Goal: Transaction & Acquisition: Purchase product/service

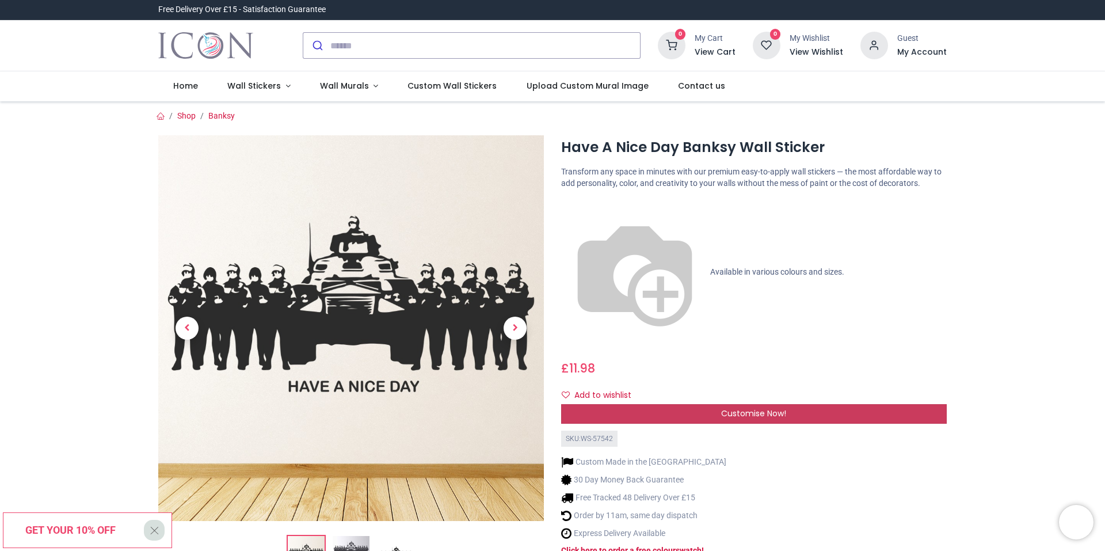
click at [774, 408] on span "Customise Now!" at bounding box center [753, 414] width 65 height 12
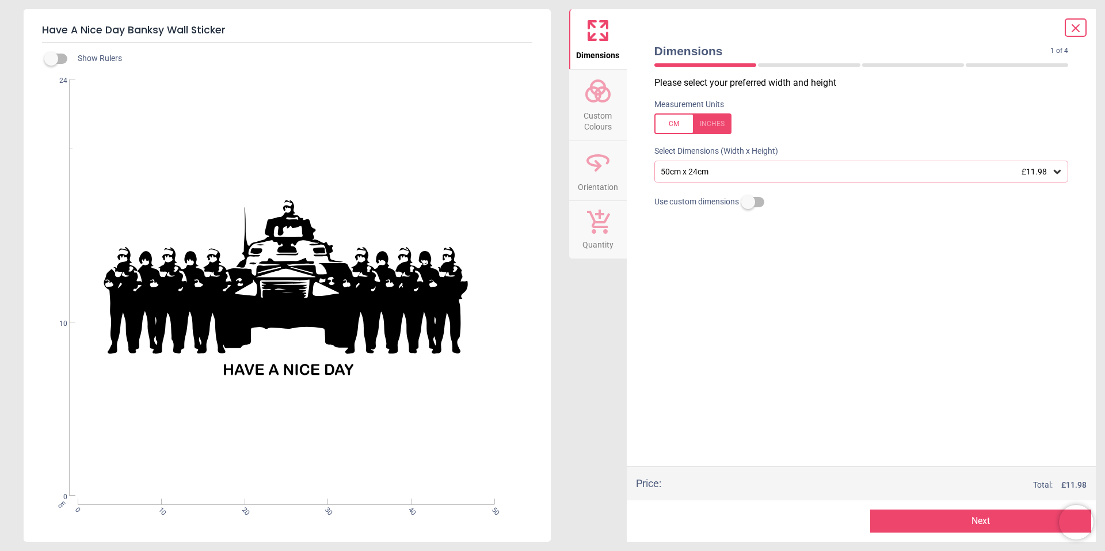
click at [995, 174] on div "50cm x 24cm £11.98" at bounding box center [856, 172] width 393 height 10
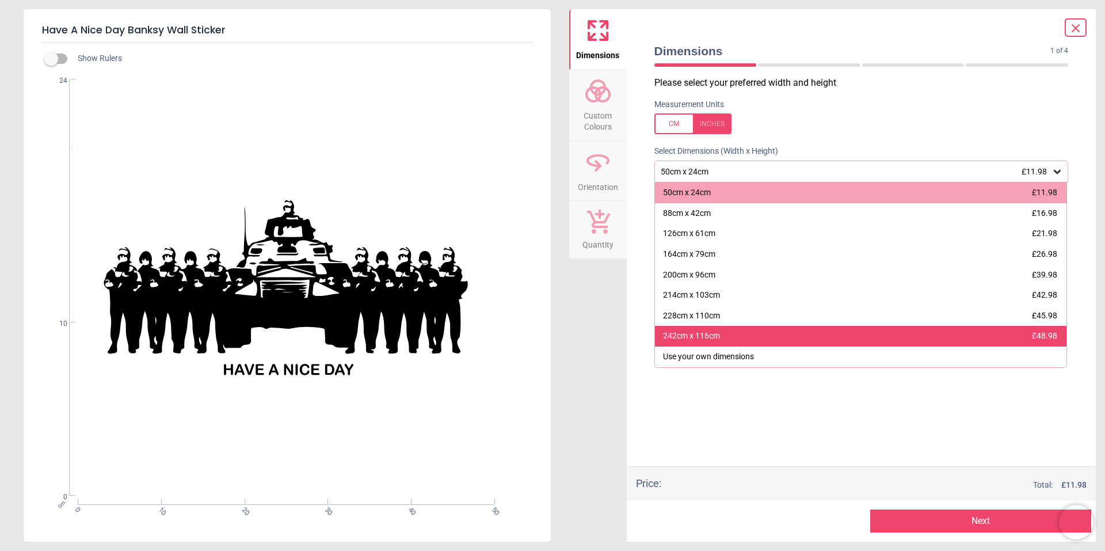
click at [988, 340] on div "242cm x 116cm £48.98" at bounding box center [861, 336] width 412 height 21
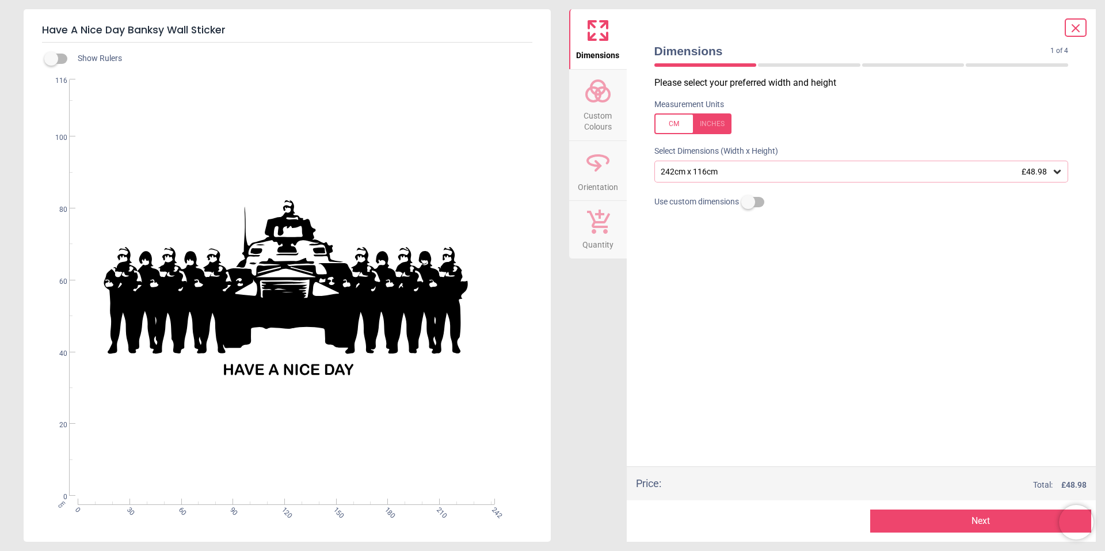
click at [596, 93] on circle at bounding box center [603, 95] width 14 height 14
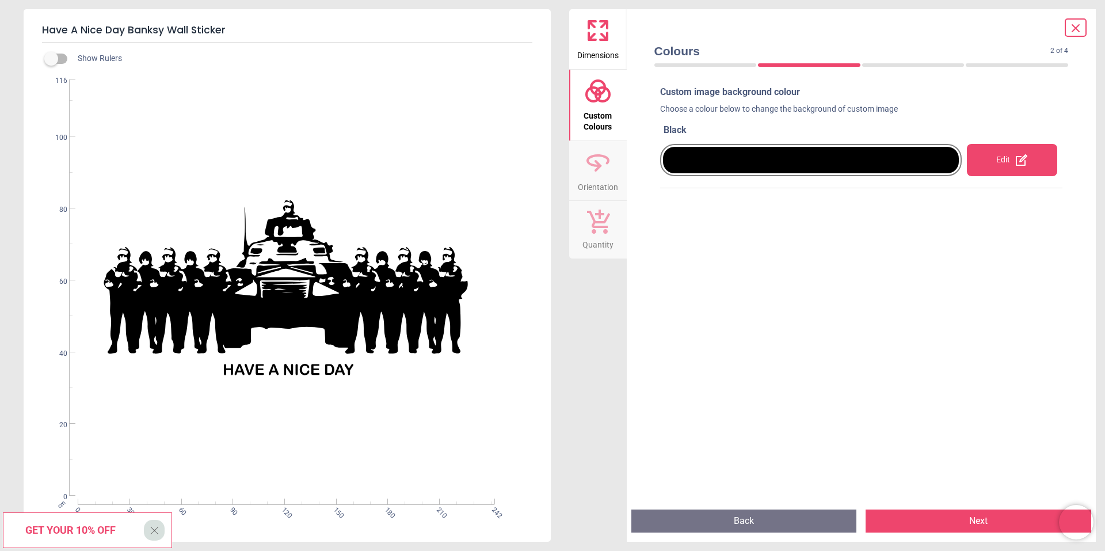
click at [998, 155] on div "Edit" at bounding box center [1012, 160] width 90 height 32
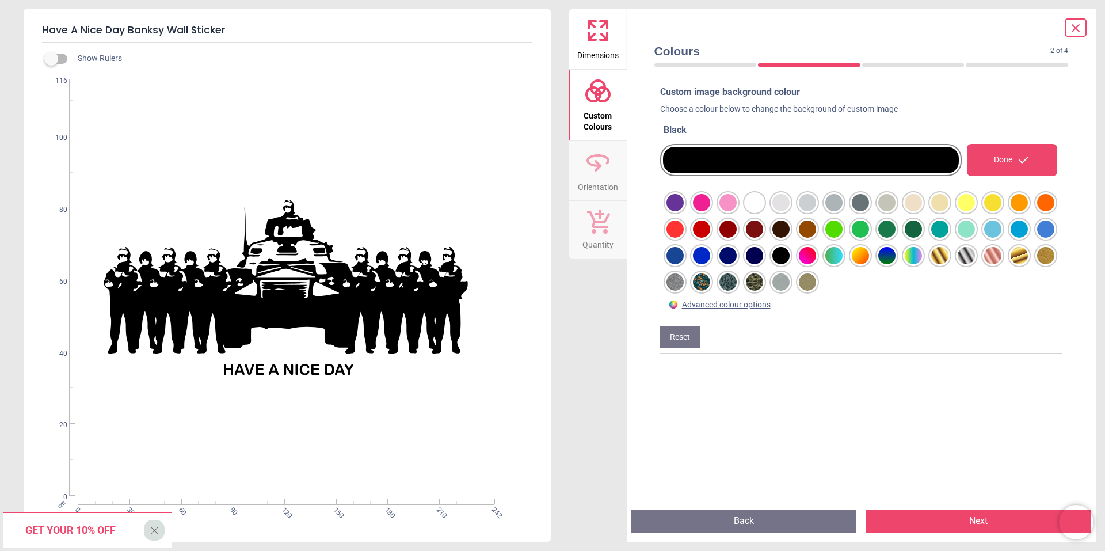
click at [677, 211] on div at bounding box center [675, 202] width 17 height 17
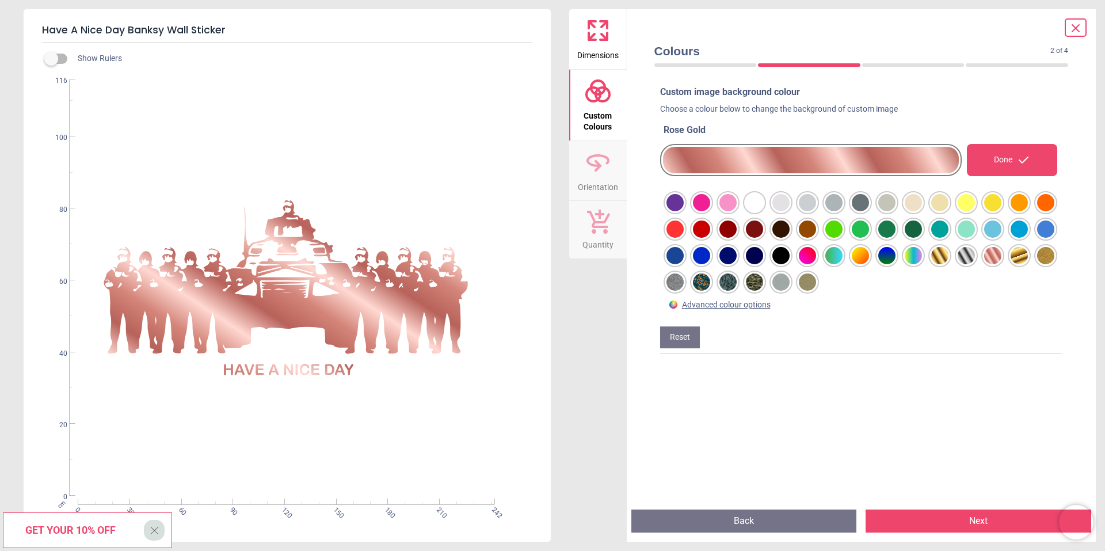
click at [684, 211] on div at bounding box center [675, 202] width 17 height 17
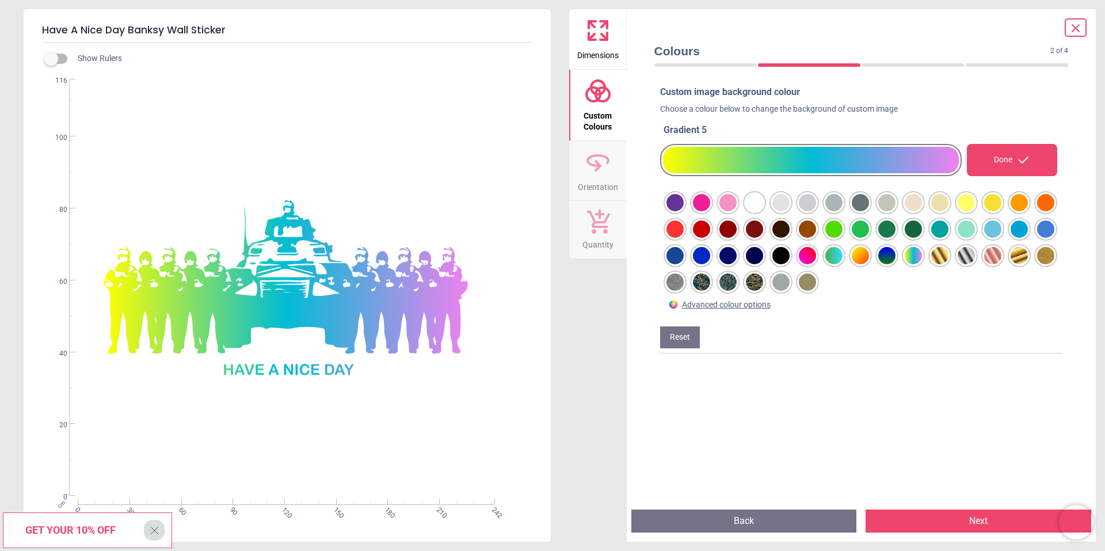
click at [684, 211] on div at bounding box center [675, 202] width 17 height 17
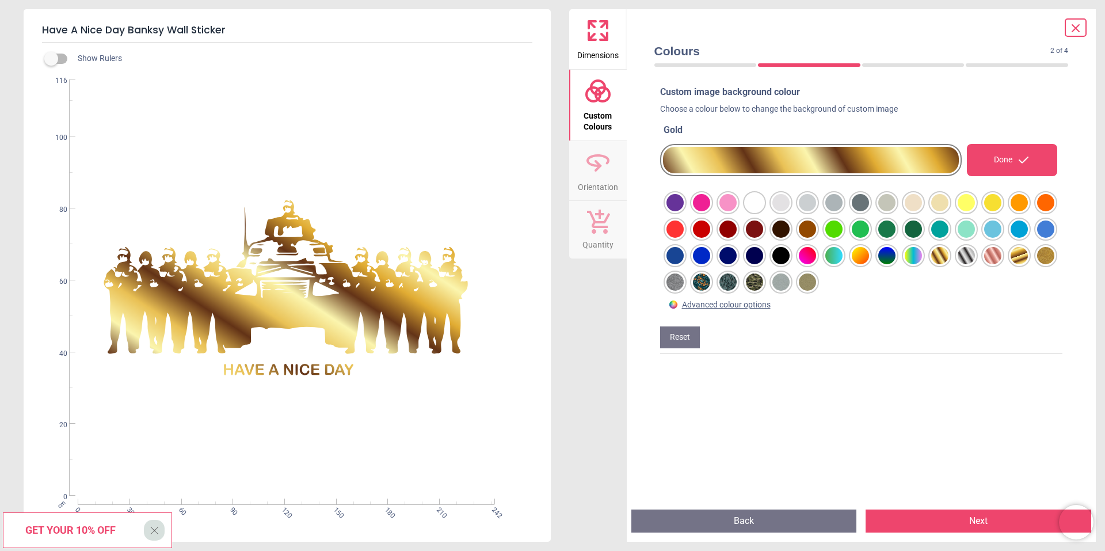
click at [684, 211] on div at bounding box center [675, 202] width 17 height 17
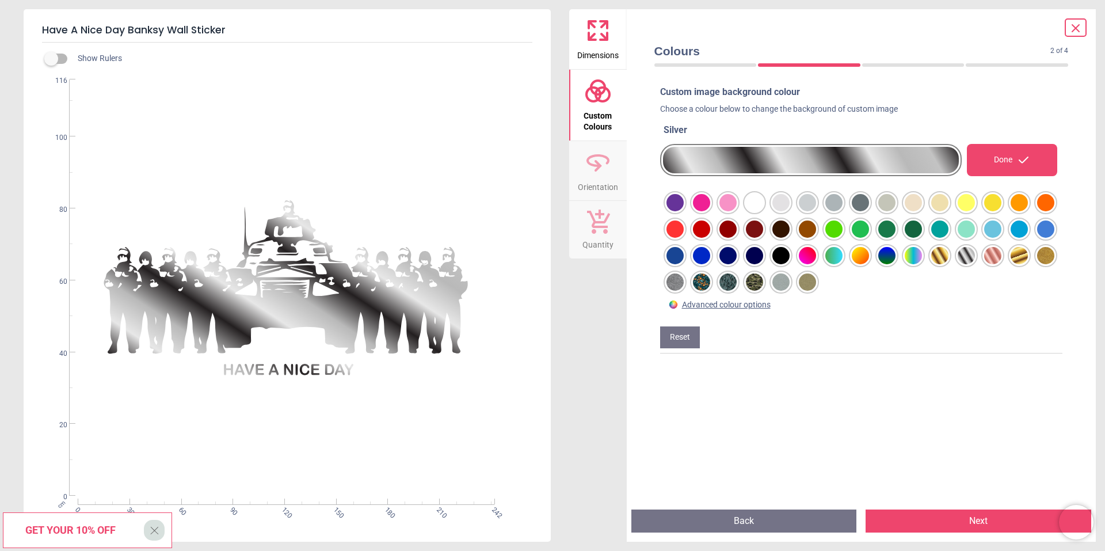
click at [684, 211] on div at bounding box center [675, 202] width 17 height 17
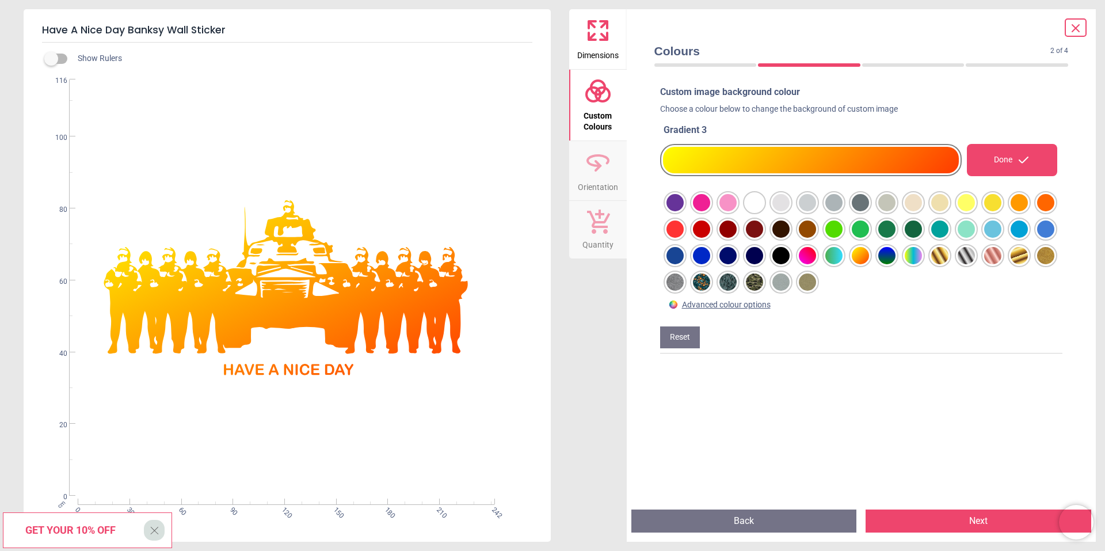
click at [684, 202] on div at bounding box center [675, 202] width 17 height 17
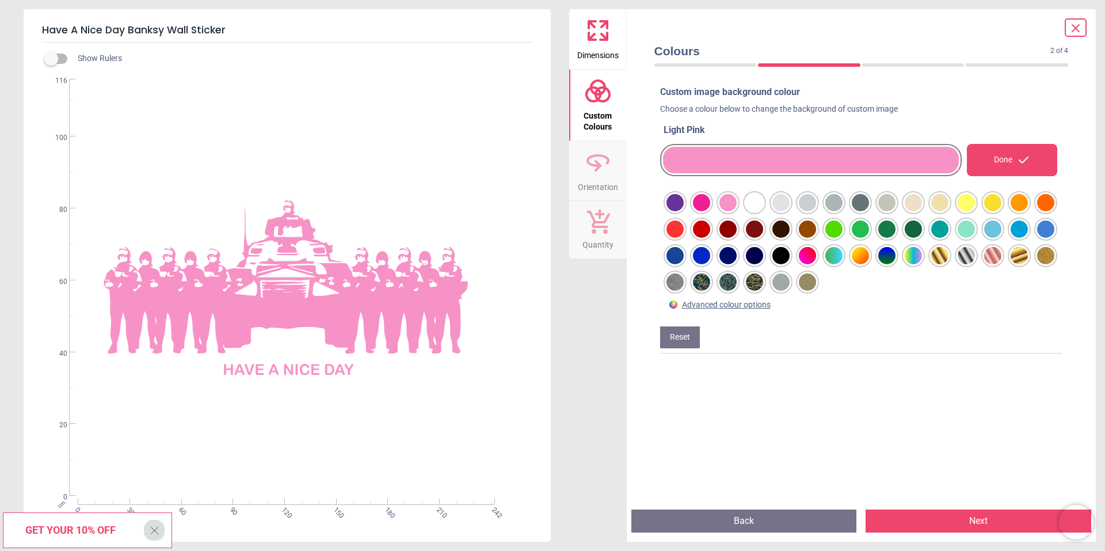
click at [684, 211] on div at bounding box center [675, 202] width 17 height 17
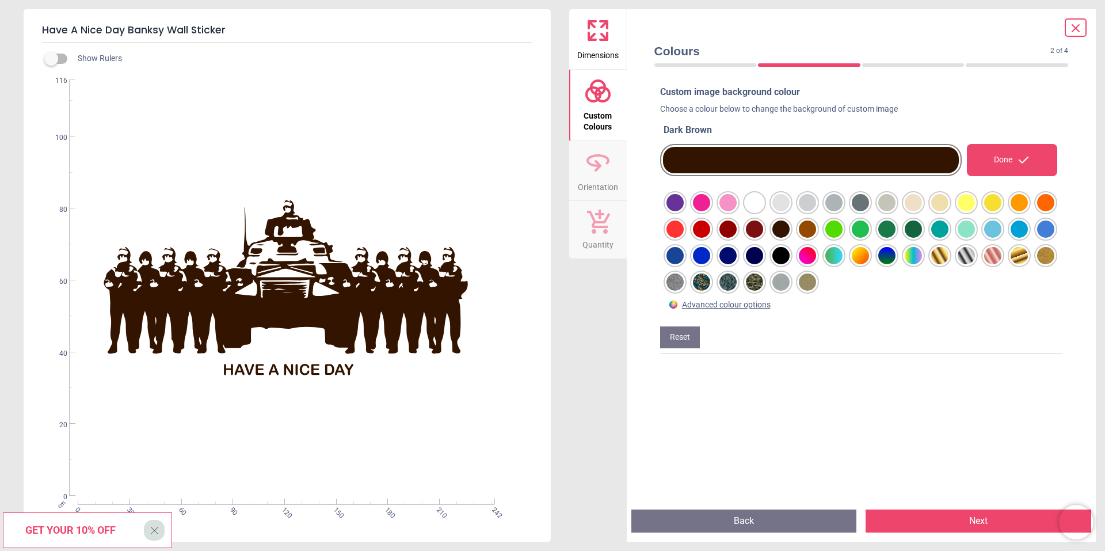
click at [684, 211] on div at bounding box center [675, 202] width 17 height 17
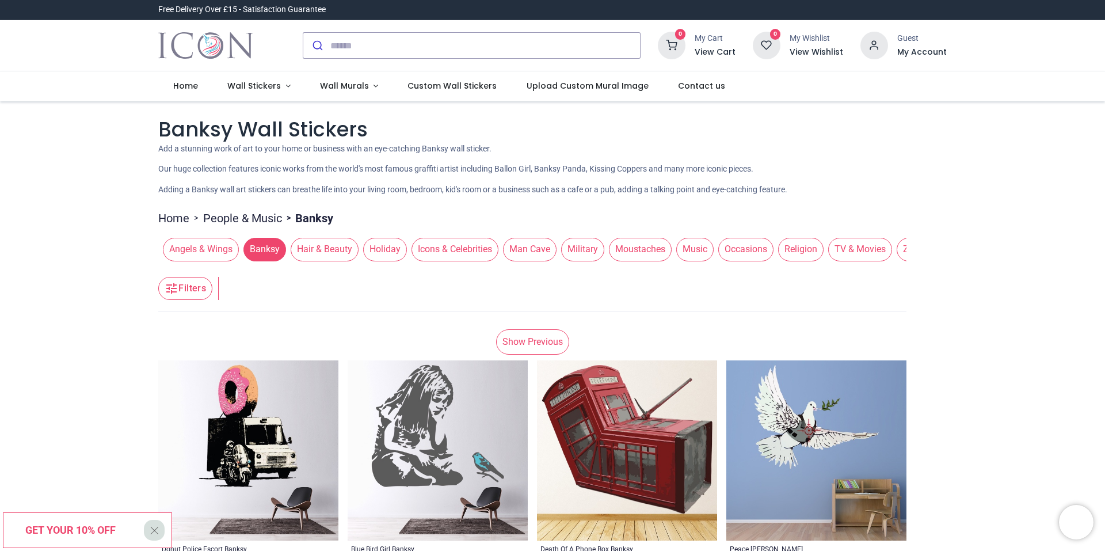
click at [526, 248] on span "Man Cave" at bounding box center [530, 249] width 54 height 23
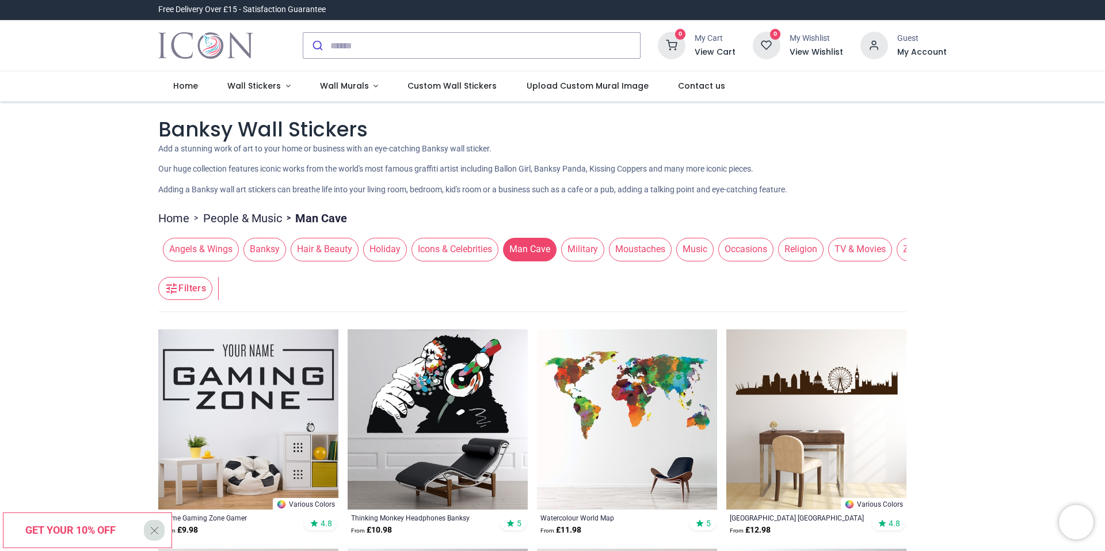
click at [259, 248] on span "Banksy" at bounding box center [265, 249] width 43 height 23
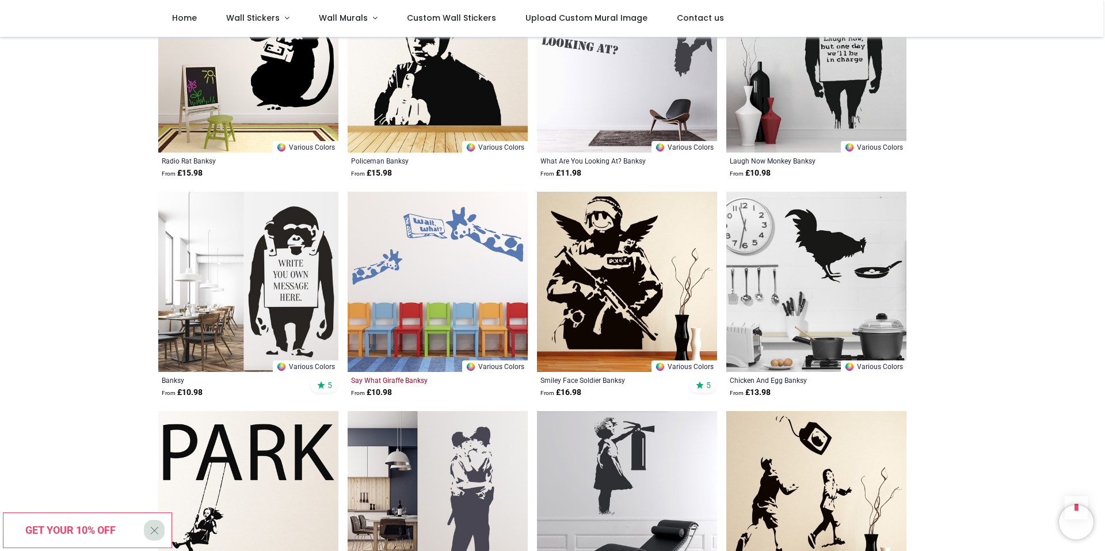
scroll to position [2936, 0]
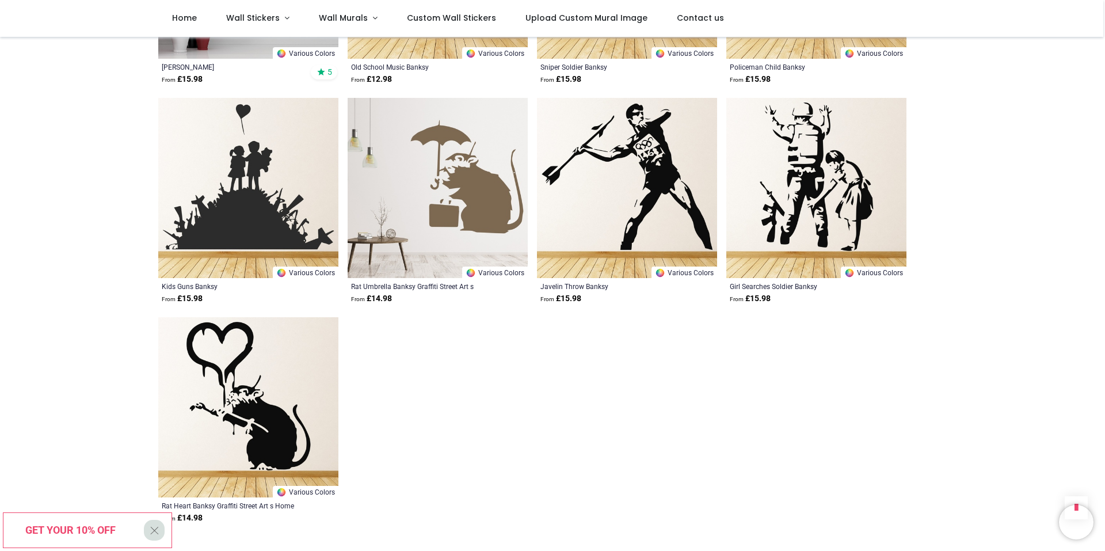
scroll to position [3512, 0]
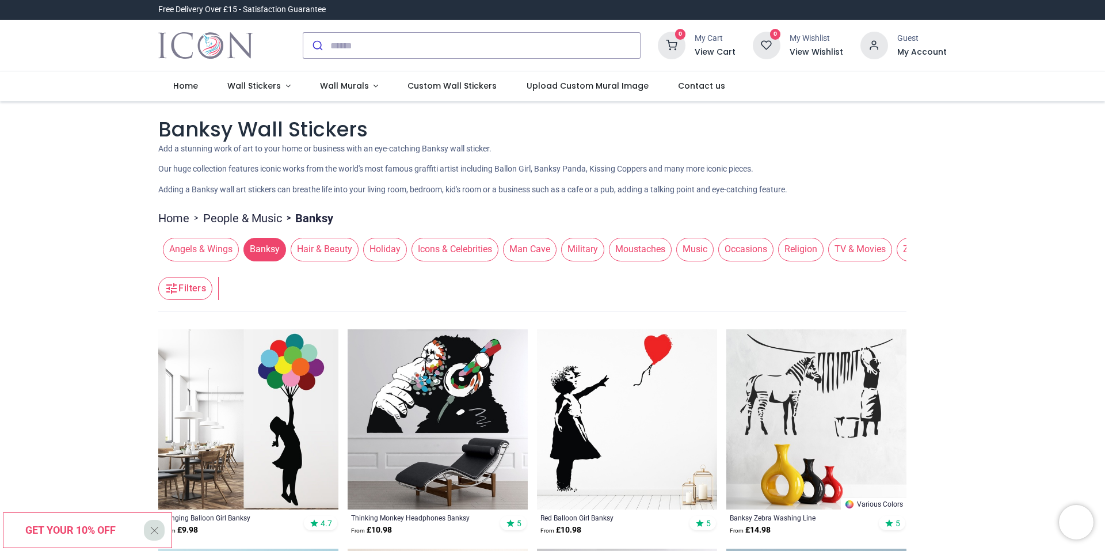
click at [653, 246] on span "Moustaches" at bounding box center [640, 249] width 63 height 23
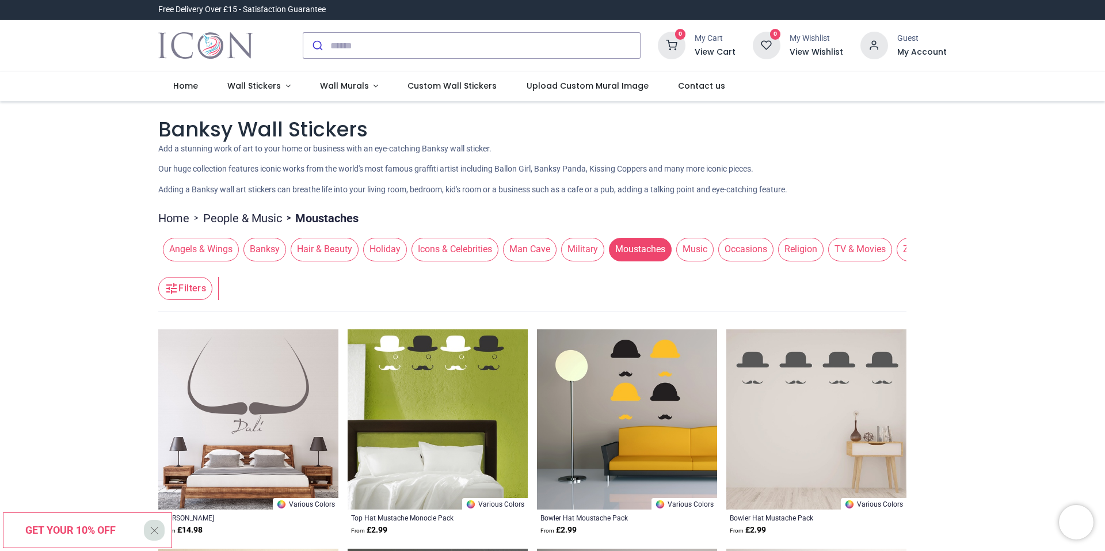
click at [691, 249] on span "Music" at bounding box center [694, 249] width 37 height 23
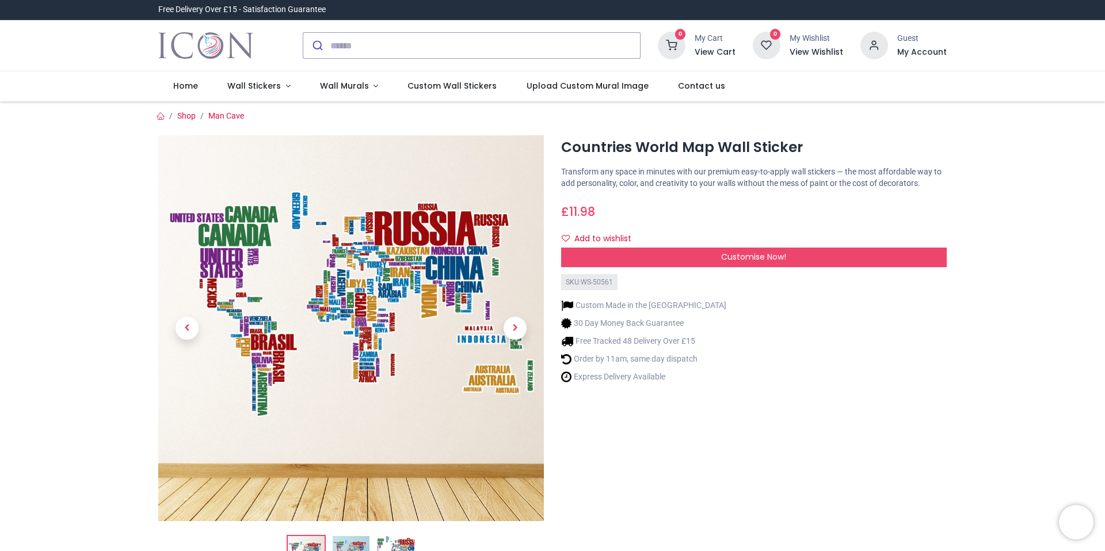
click at [326, 257] on img at bounding box center [351, 328] width 386 height 386
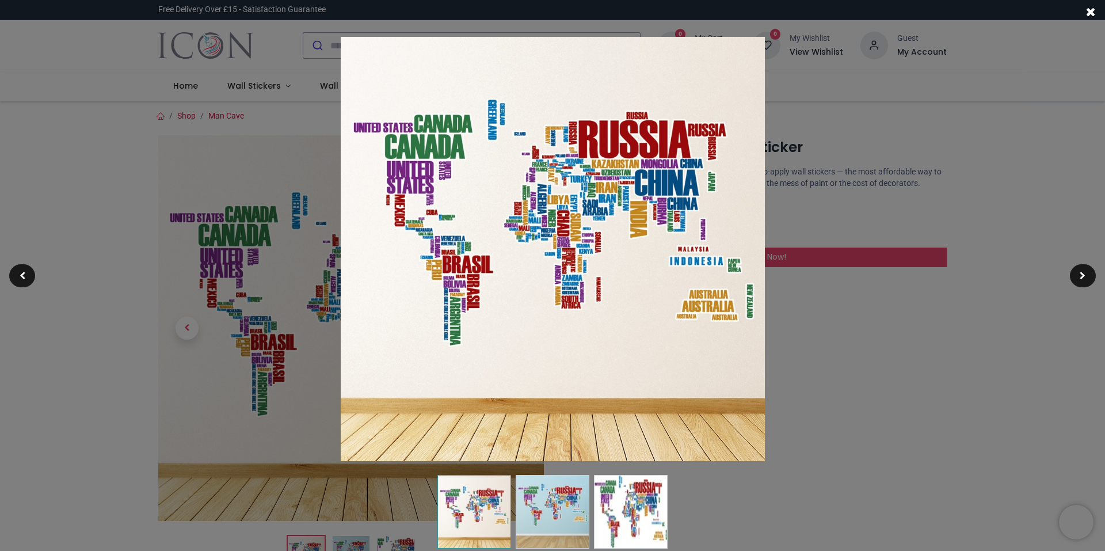
click at [538, 180] on img at bounding box center [553, 249] width 424 height 424
